Goal: Task Accomplishment & Management: Use online tool/utility

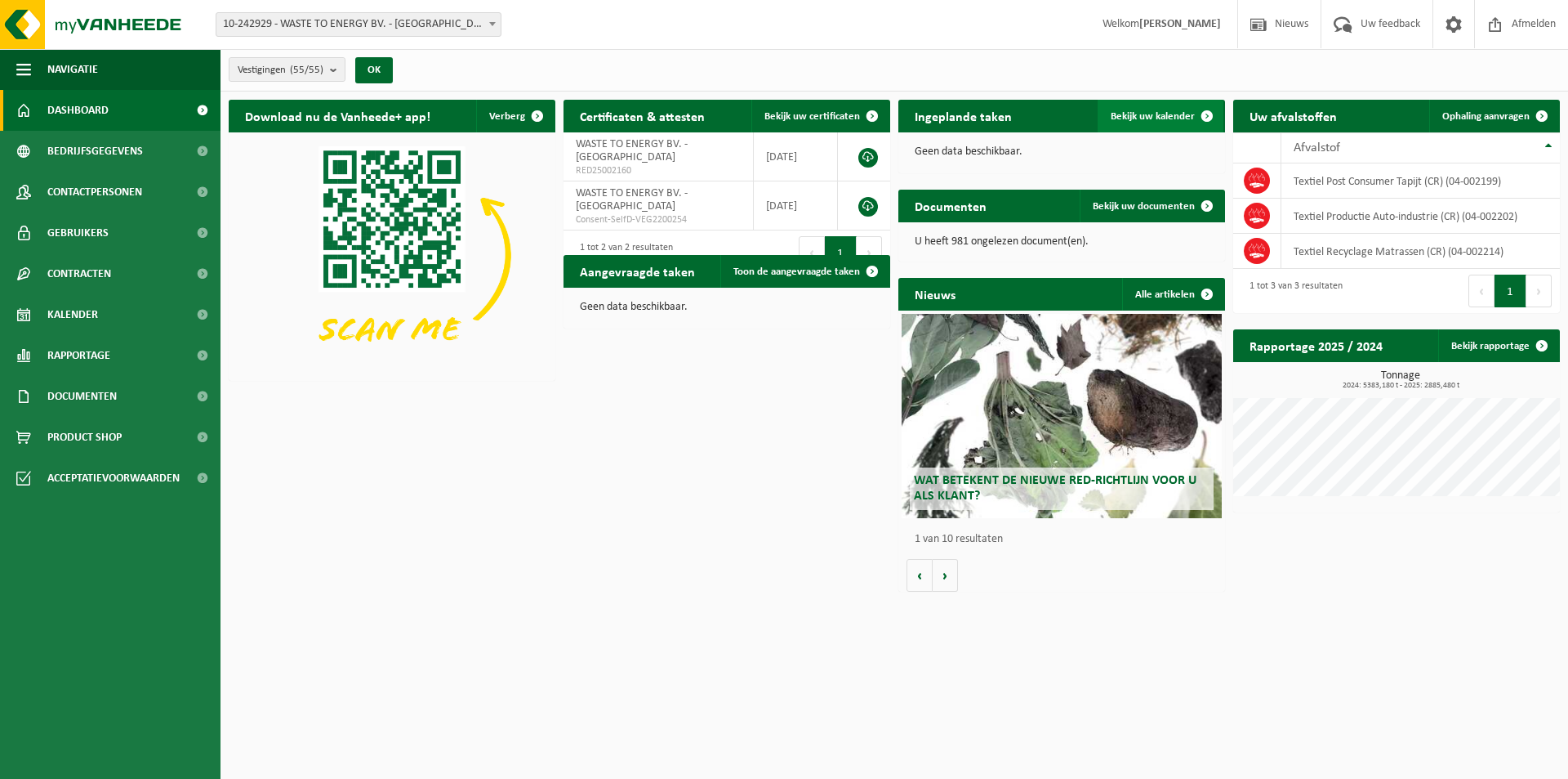
click at [1137, 112] on span "Bekijk uw kalender" at bounding box center [1152, 117] width 84 height 11
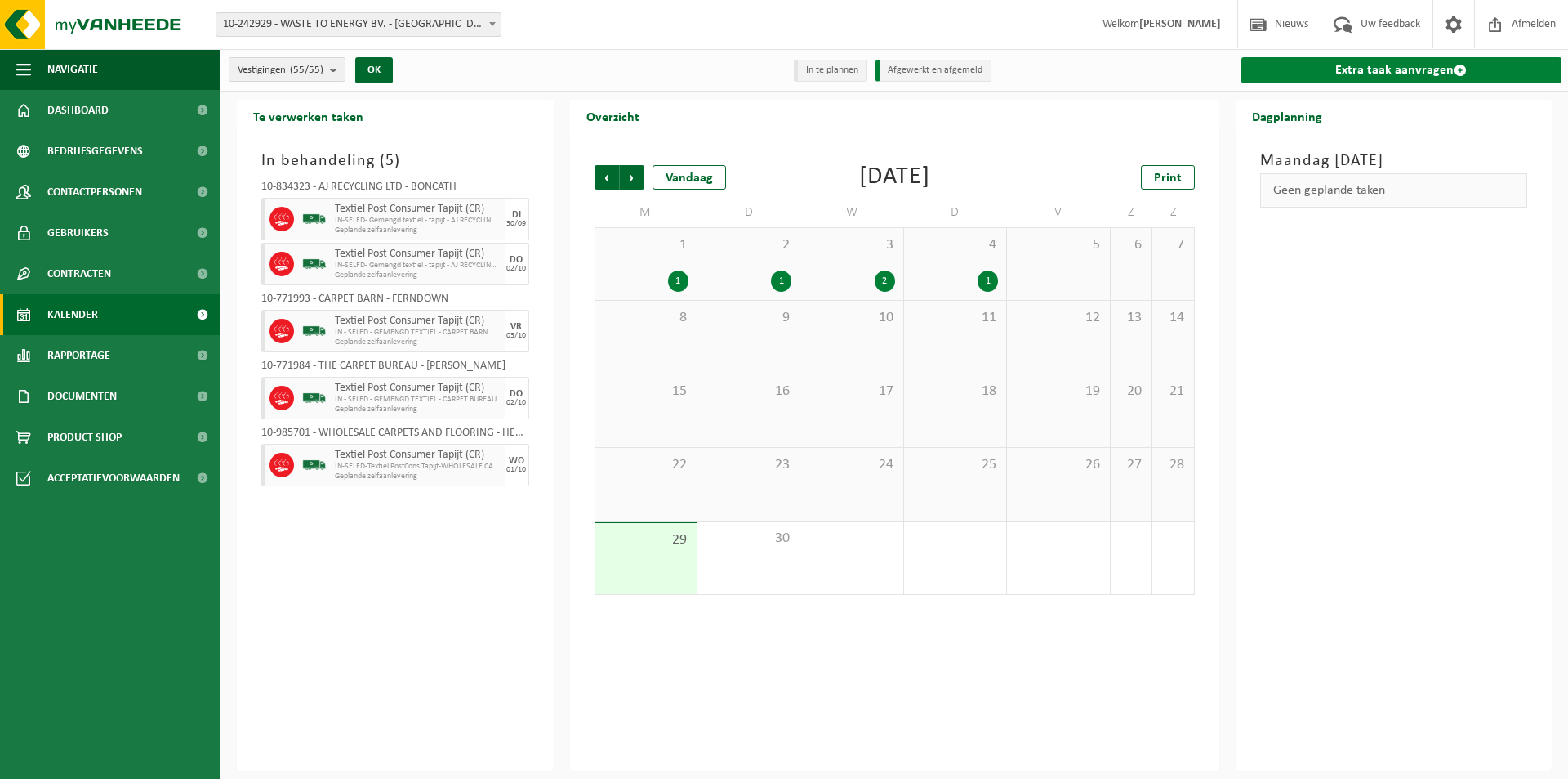
click at [1372, 66] on link "Extra taak aanvragen" at bounding box center [1401, 70] width 321 height 26
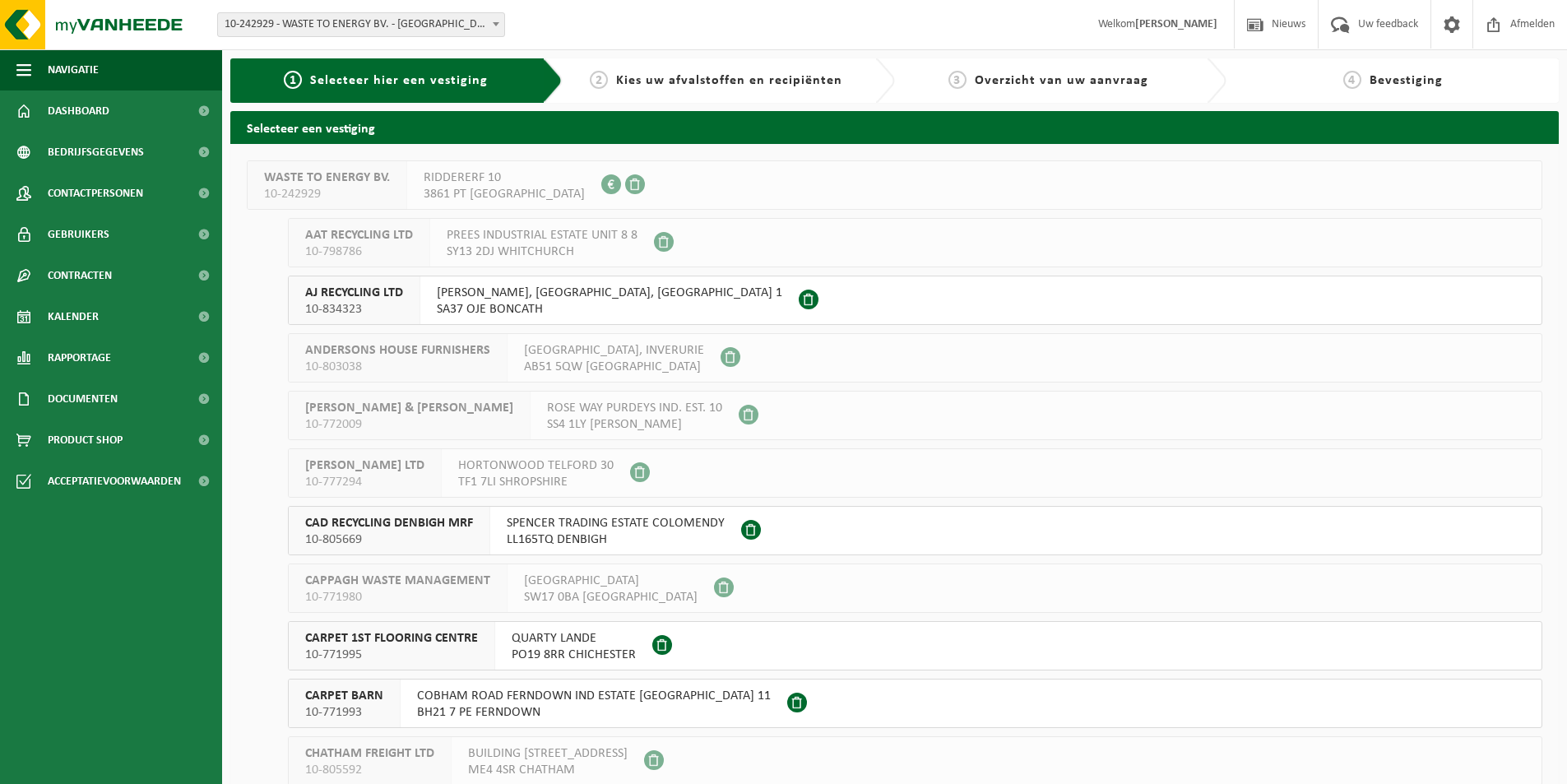
click at [417, 295] on div "AJ RECYCLING LTD 10-834323" at bounding box center [355, 300] width 132 height 48
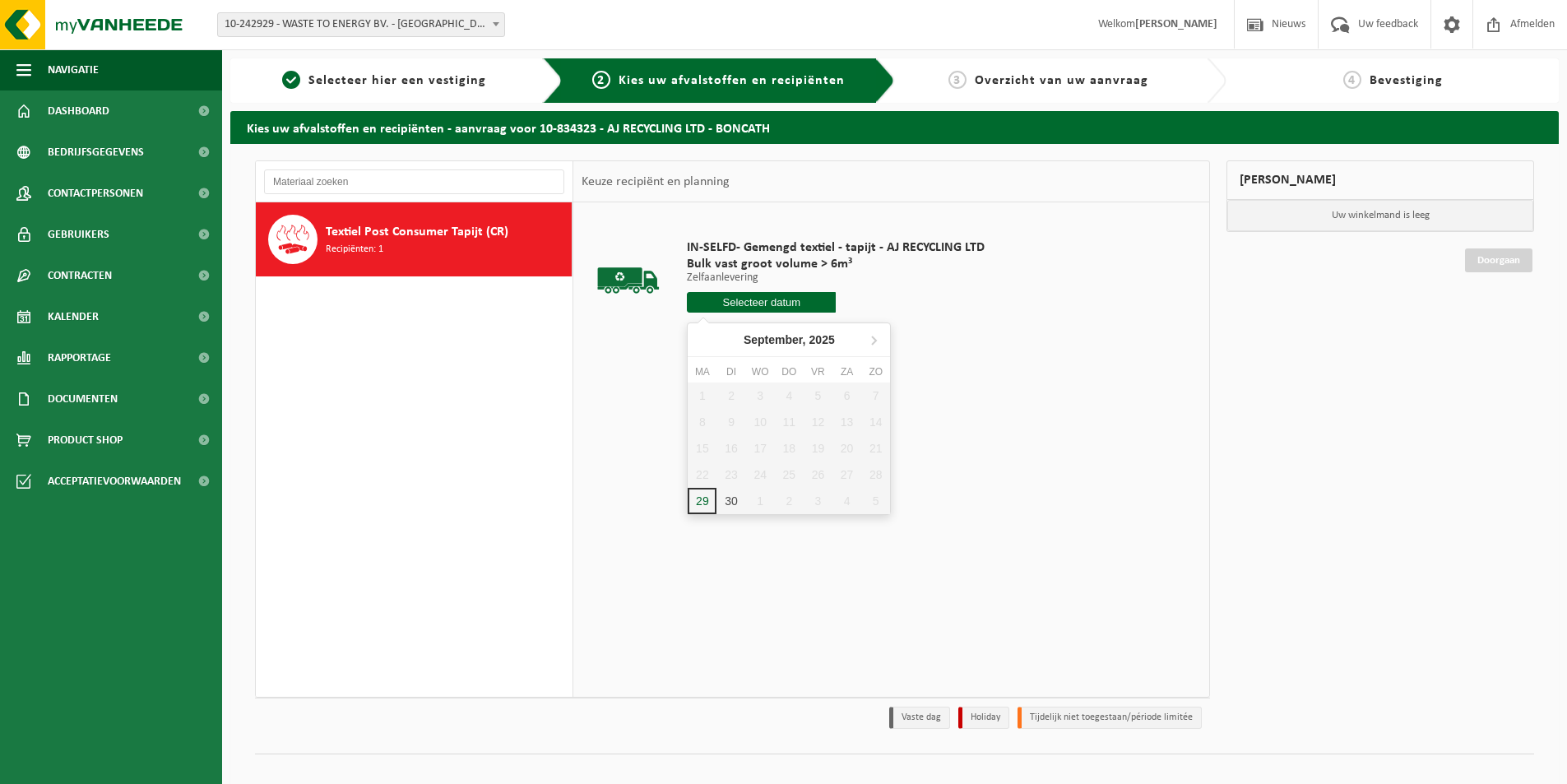
click at [758, 299] on input "text" at bounding box center [762, 302] width 149 height 20
click at [879, 339] on icon at bounding box center [873, 339] width 26 height 26
click at [702, 418] on div "6" at bounding box center [702, 421] width 29 height 26
type input "Van 2025-10-06"
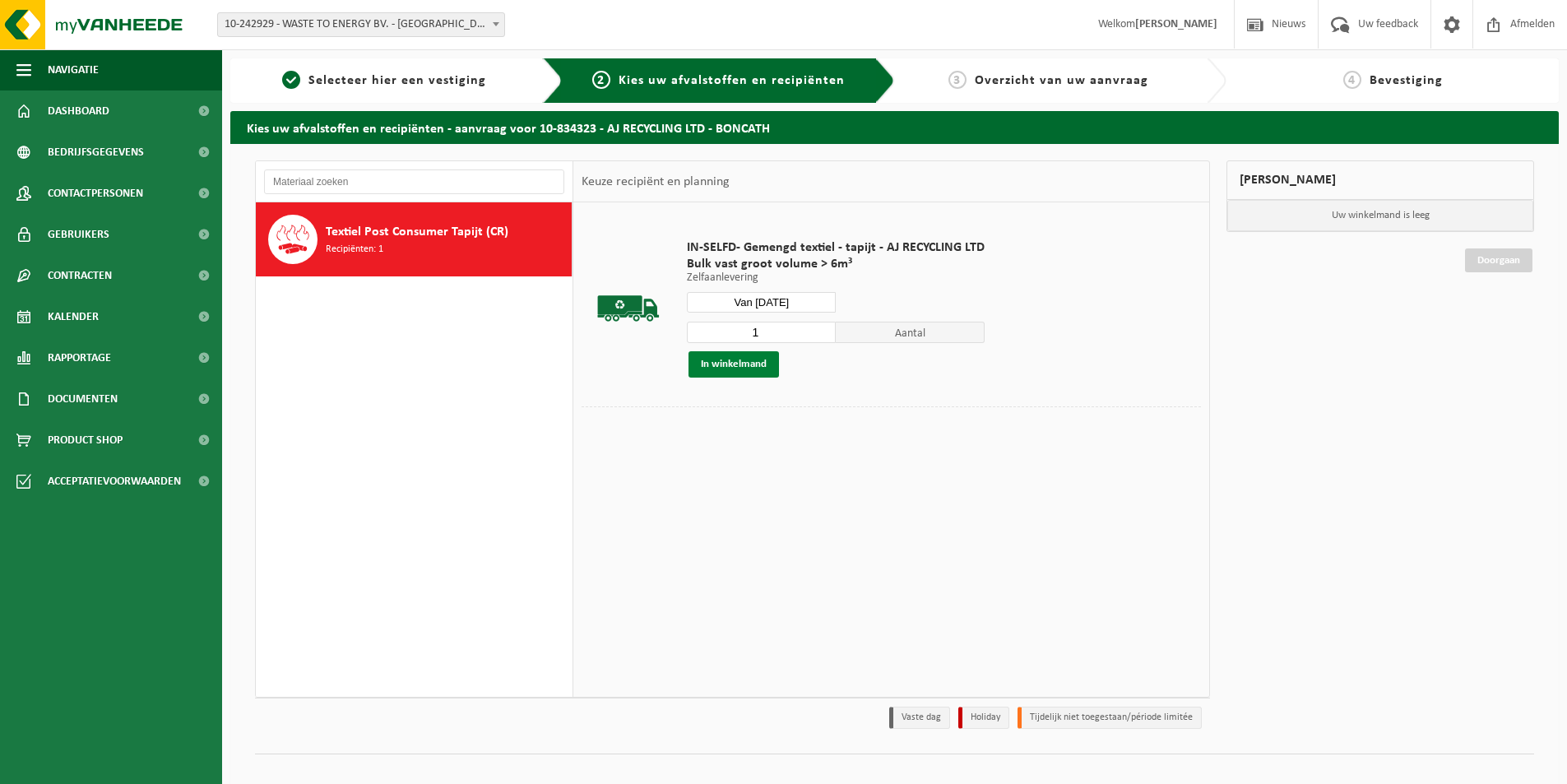
click at [731, 363] on button "In winkelmand" at bounding box center [734, 364] width 90 height 26
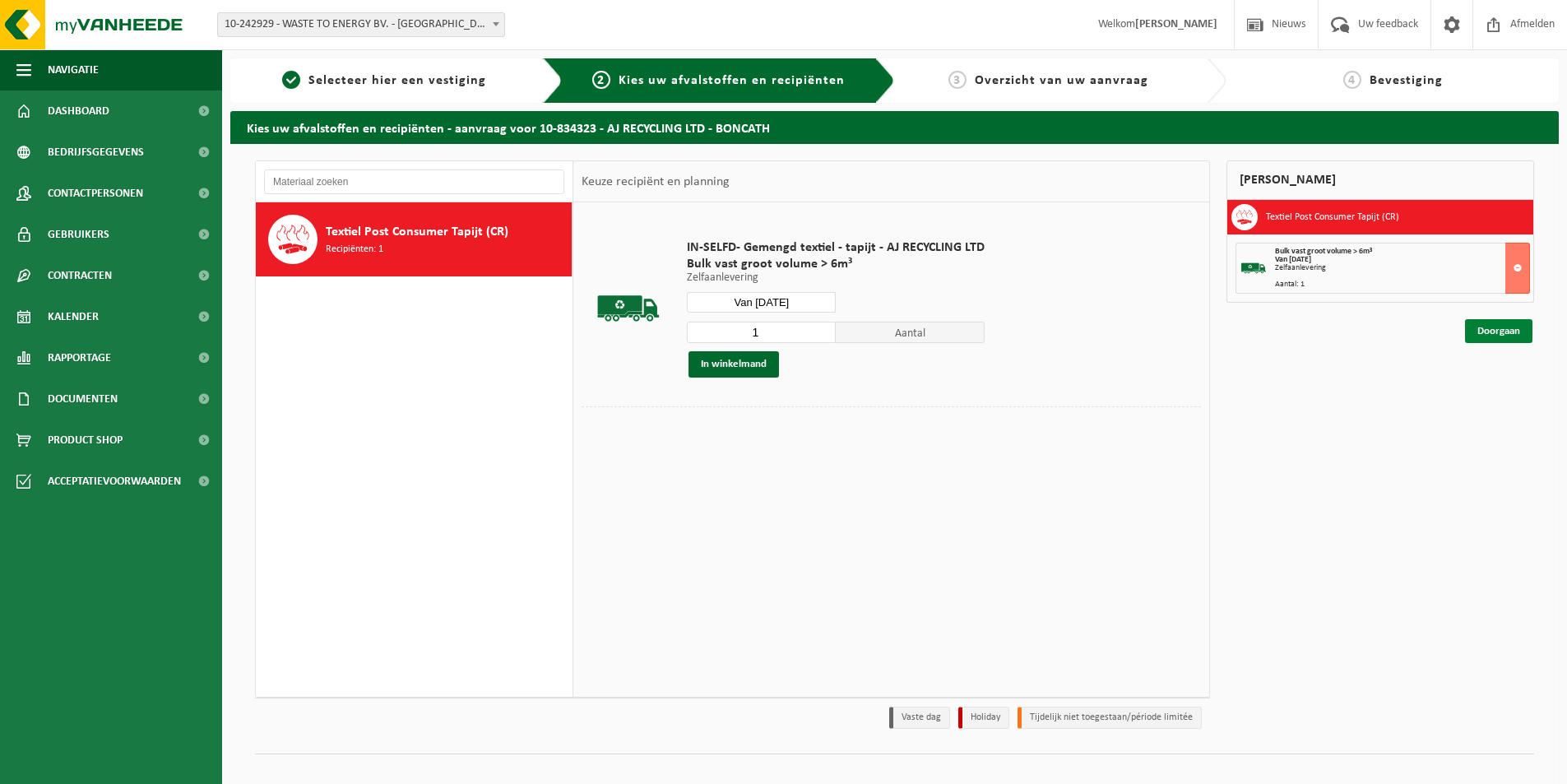
click at [1489, 327] on link "Doorgaan" at bounding box center [1499, 331] width 68 height 24
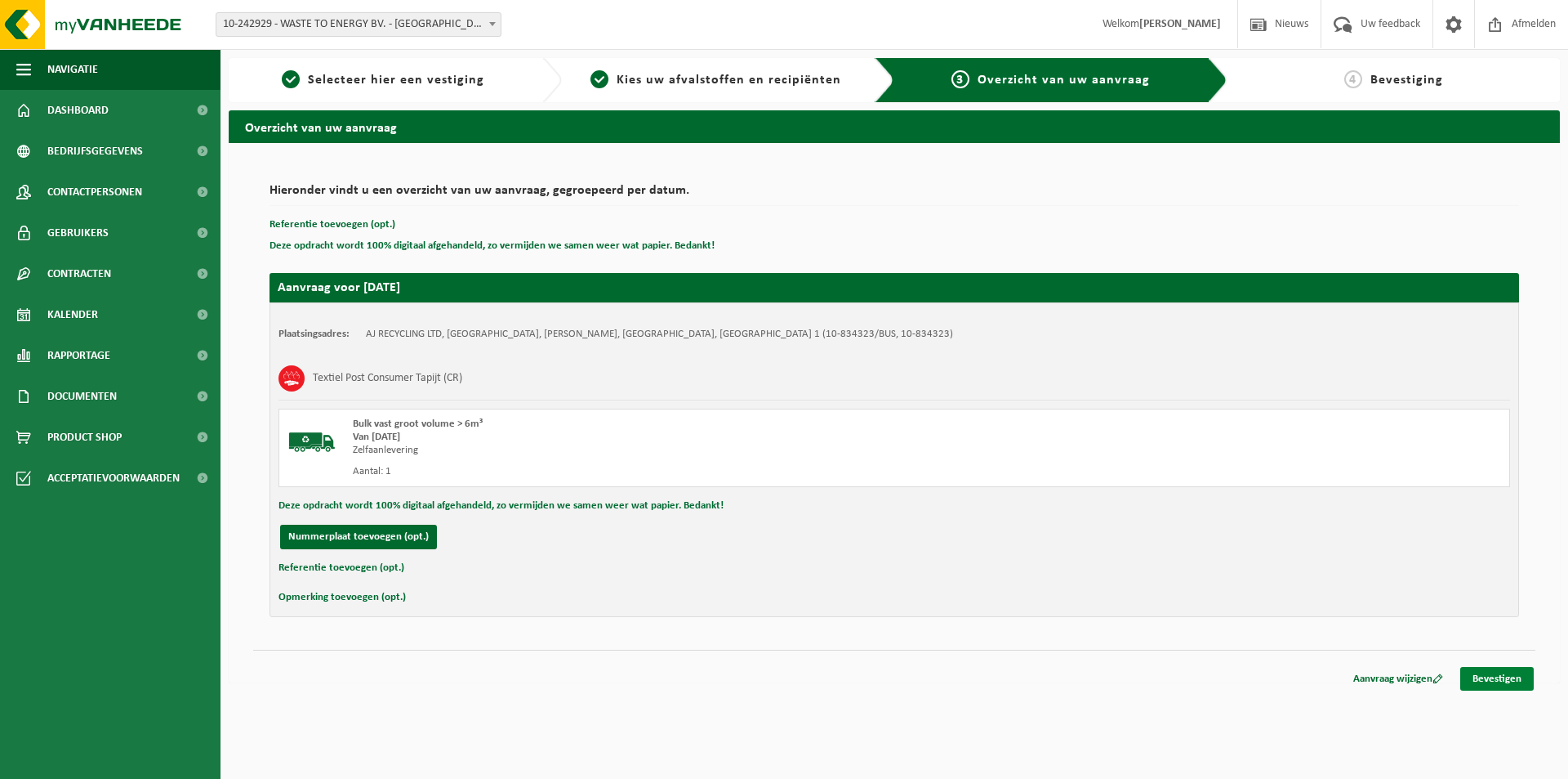
click at [1491, 672] on link "Bevestigen" at bounding box center [1497, 678] width 74 height 23
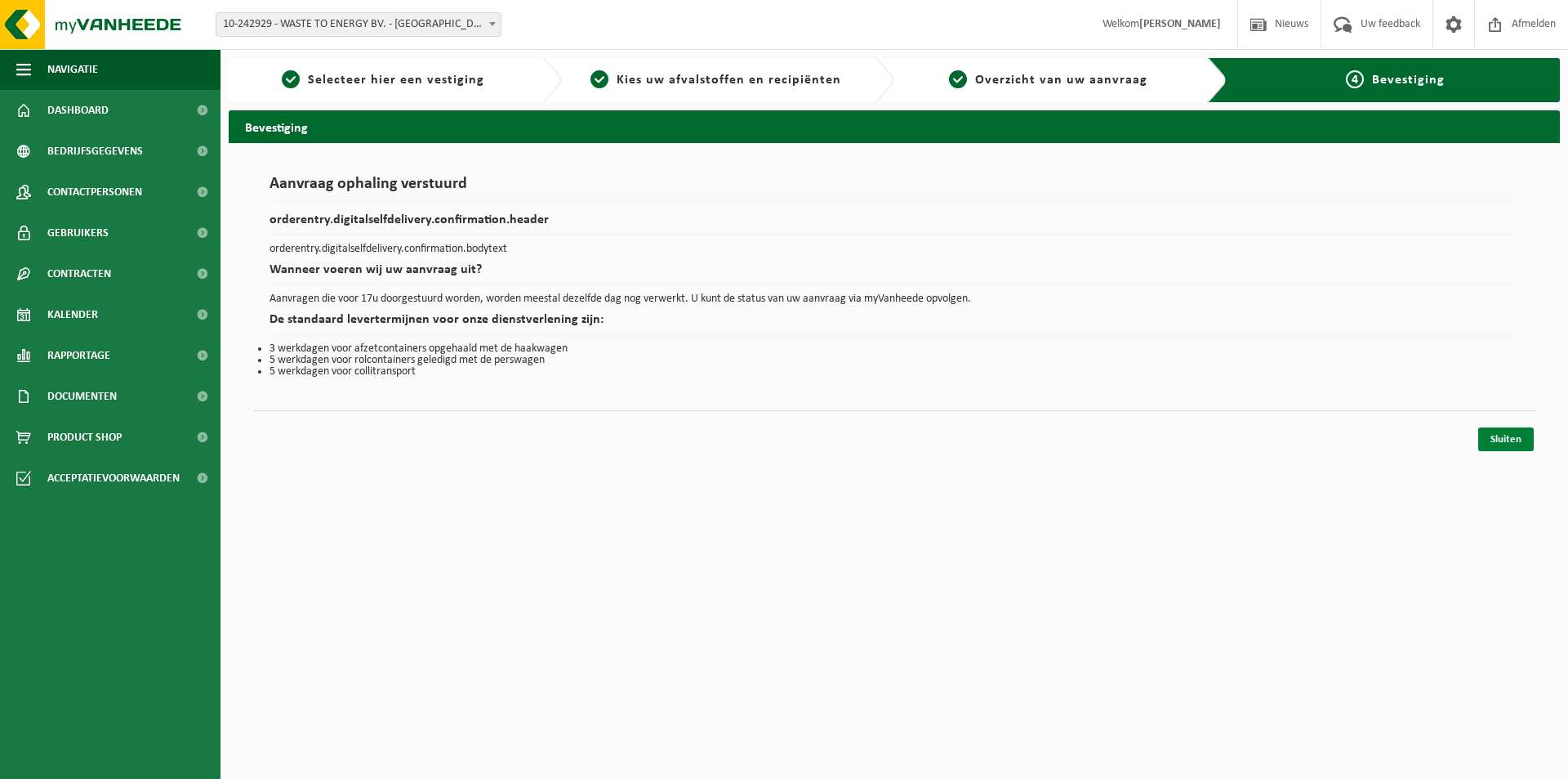
click at [1506, 442] on link "Sluiten" at bounding box center [1506, 439] width 55 height 23
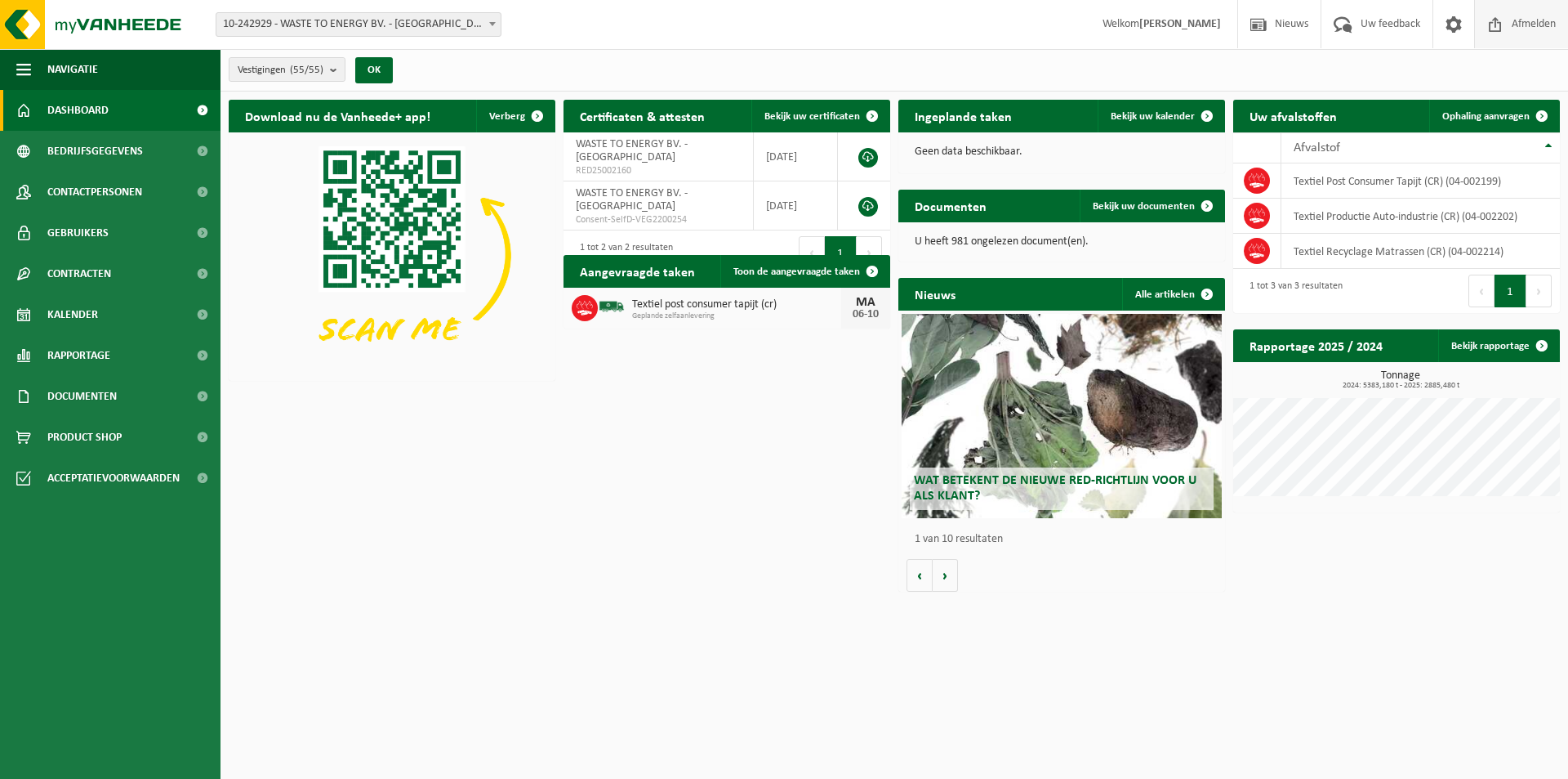
click at [1508, 24] on span "Afmelden" at bounding box center [1534, 23] width 52 height 48
